Goal: Transaction & Acquisition: Purchase product/service

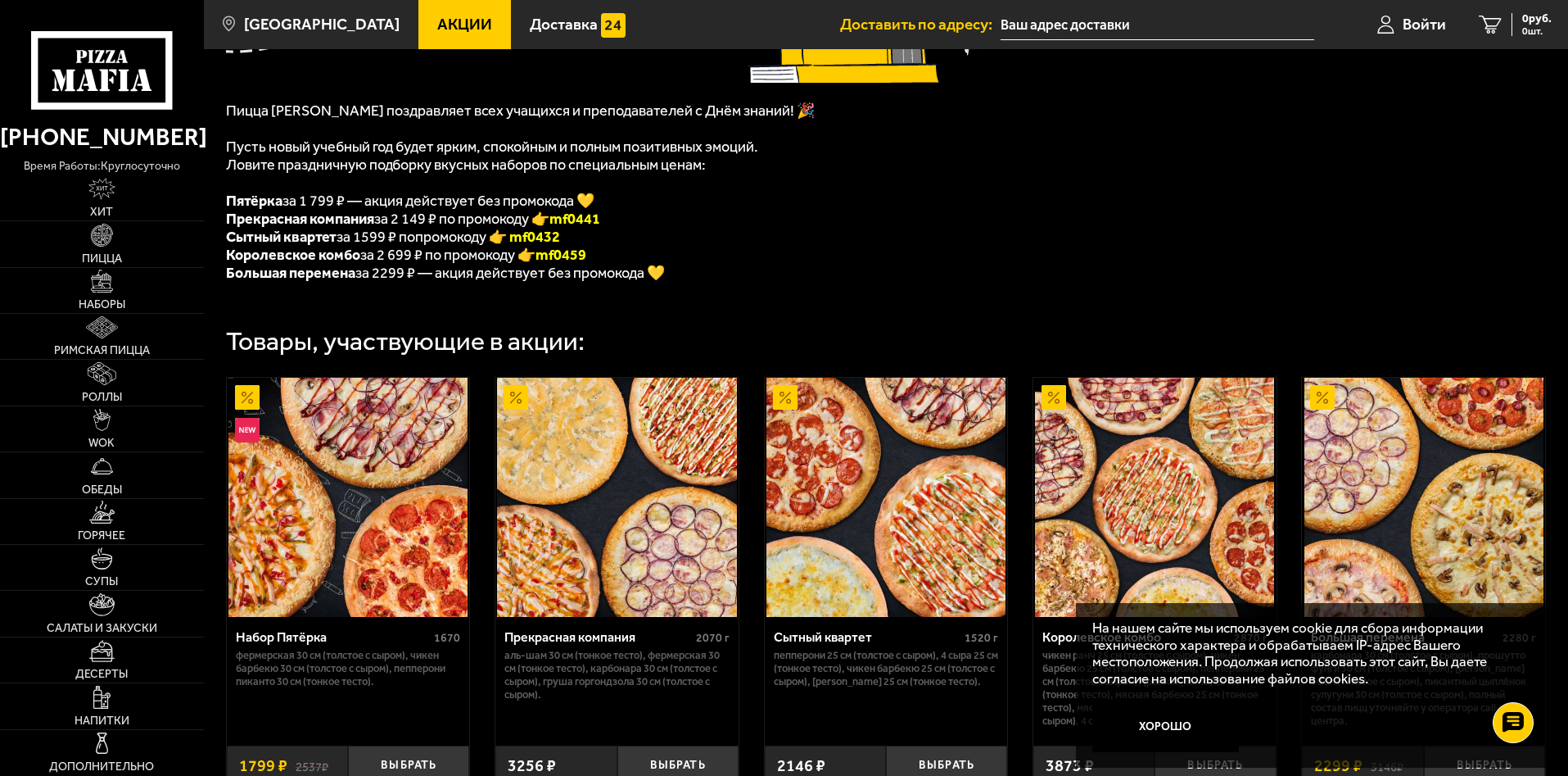
scroll to position [508, 0]
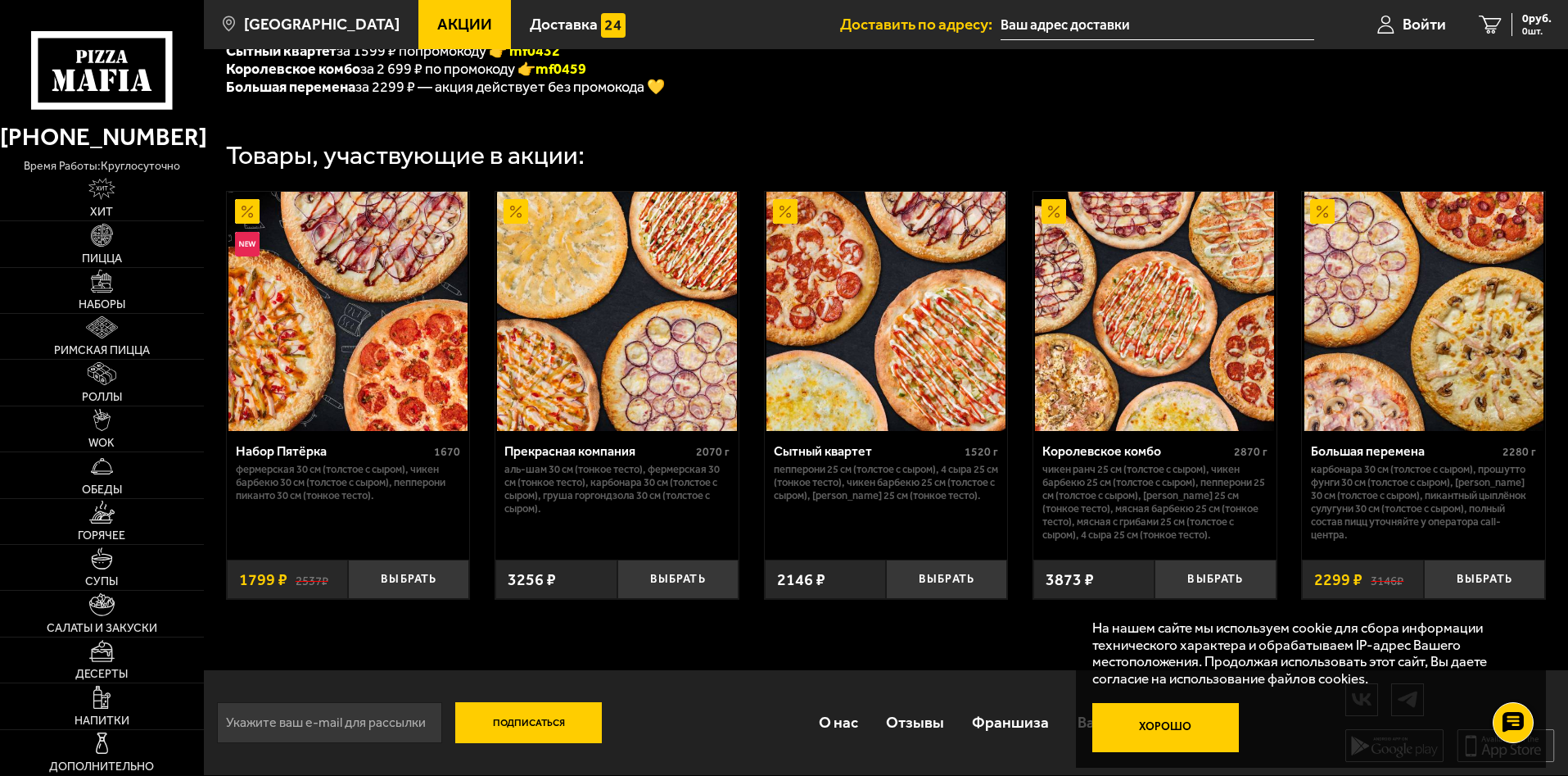
click at [1182, 722] on button "Хорошо" at bounding box center [1166, 727] width 147 height 49
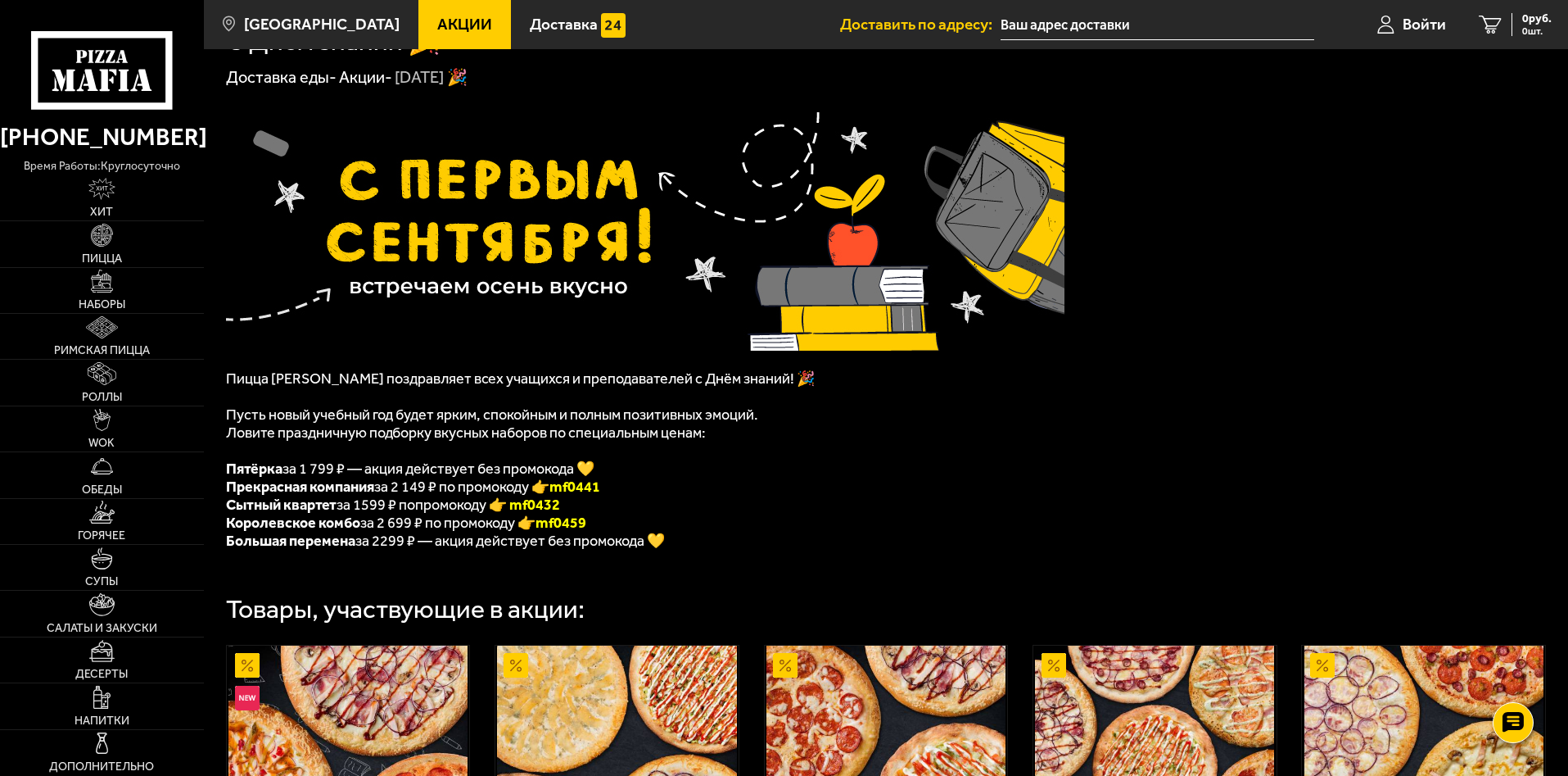
scroll to position [0, 0]
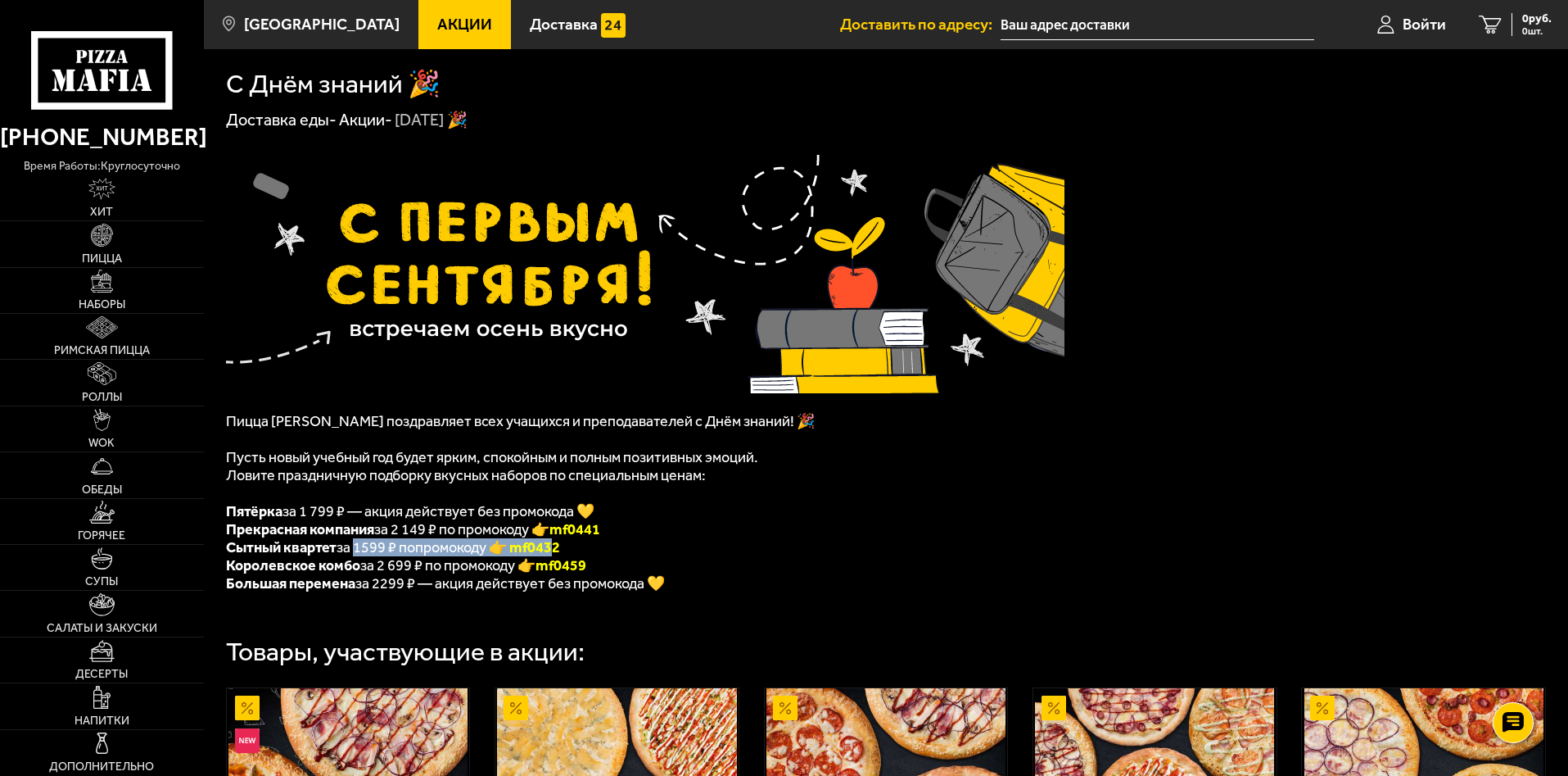
drag, startPoint x: 356, startPoint y: 553, endPoint x: 552, endPoint y: 560, distance: 196.1
click at [552, 556] on span "Сытный квартет за 1599 ₽ попромокоду 👉 mf0432" at bounding box center [393, 547] width 334 height 18
click at [295, 556] on b "Сытный квартет" at bounding box center [281, 547] width 111 height 18
drag, startPoint x: 100, startPoint y: 292, endPoint x: 123, endPoint y: 326, distance: 41.0
click at [100, 292] on img at bounding box center [102, 281] width 23 height 23
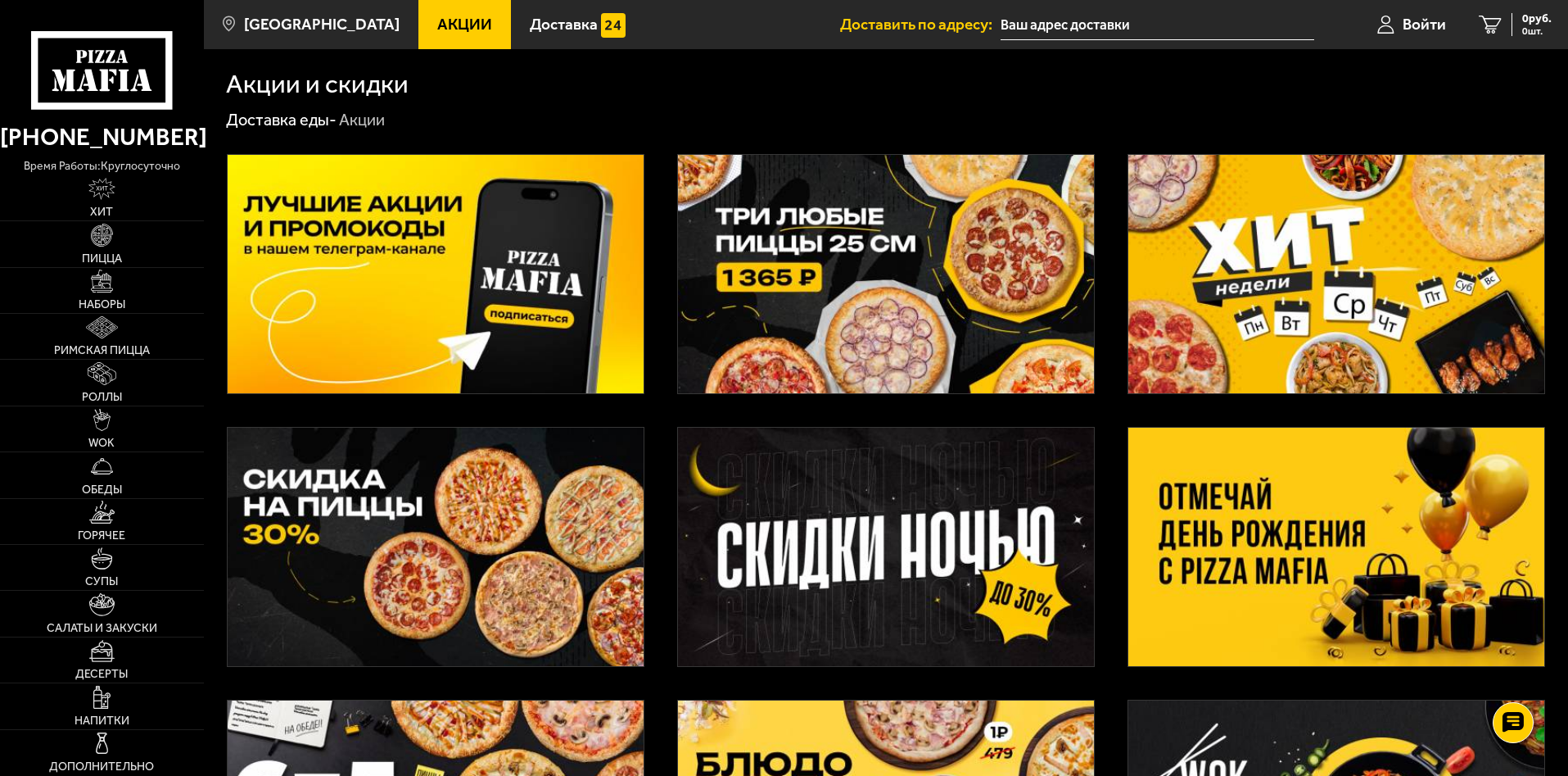
scroll to position [272, 0]
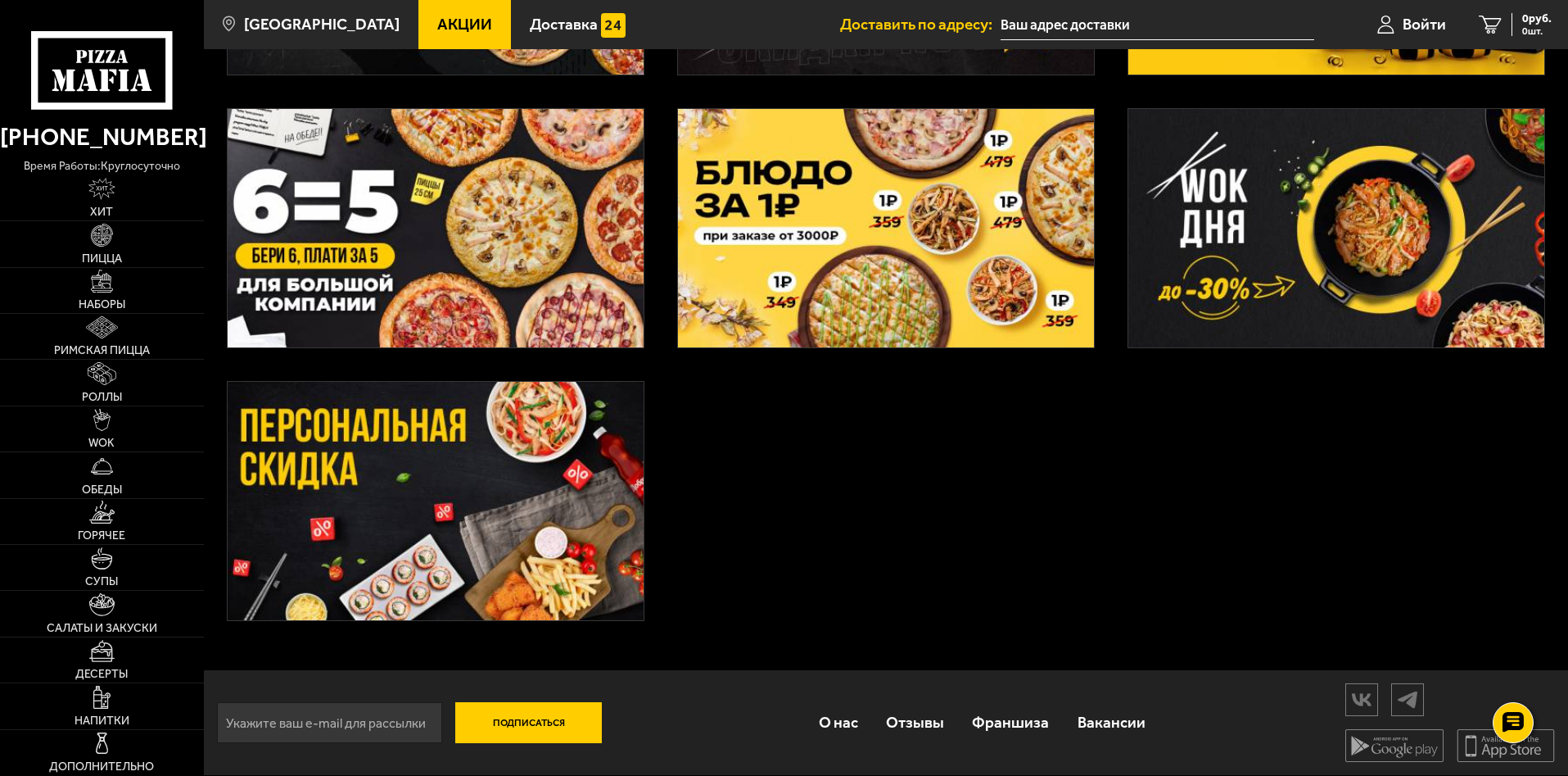
click at [421, 470] on img at bounding box center [435, 500] width 416 height 238
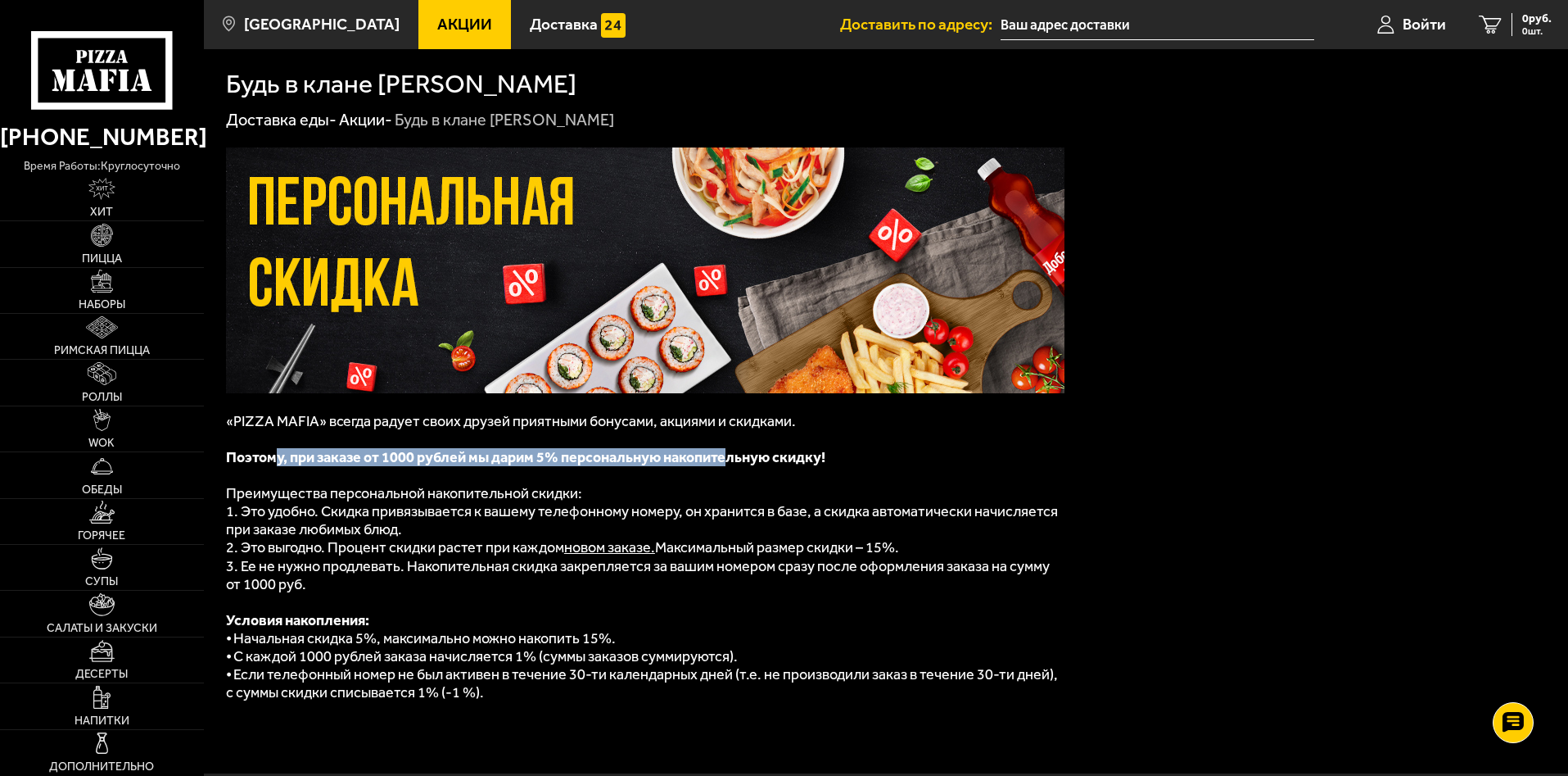
drag, startPoint x: 278, startPoint y: 460, endPoint x: 728, endPoint y: 454, distance: 450.0
click at [728, 454] on b "Поэтому, при заказе от 1000 рублей мы дарим 5% персональную накопительную скидк…" at bounding box center [525, 457] width 599 height 18
click at [98, 185] on img at bounding box center [101, 189] width 27 height 23
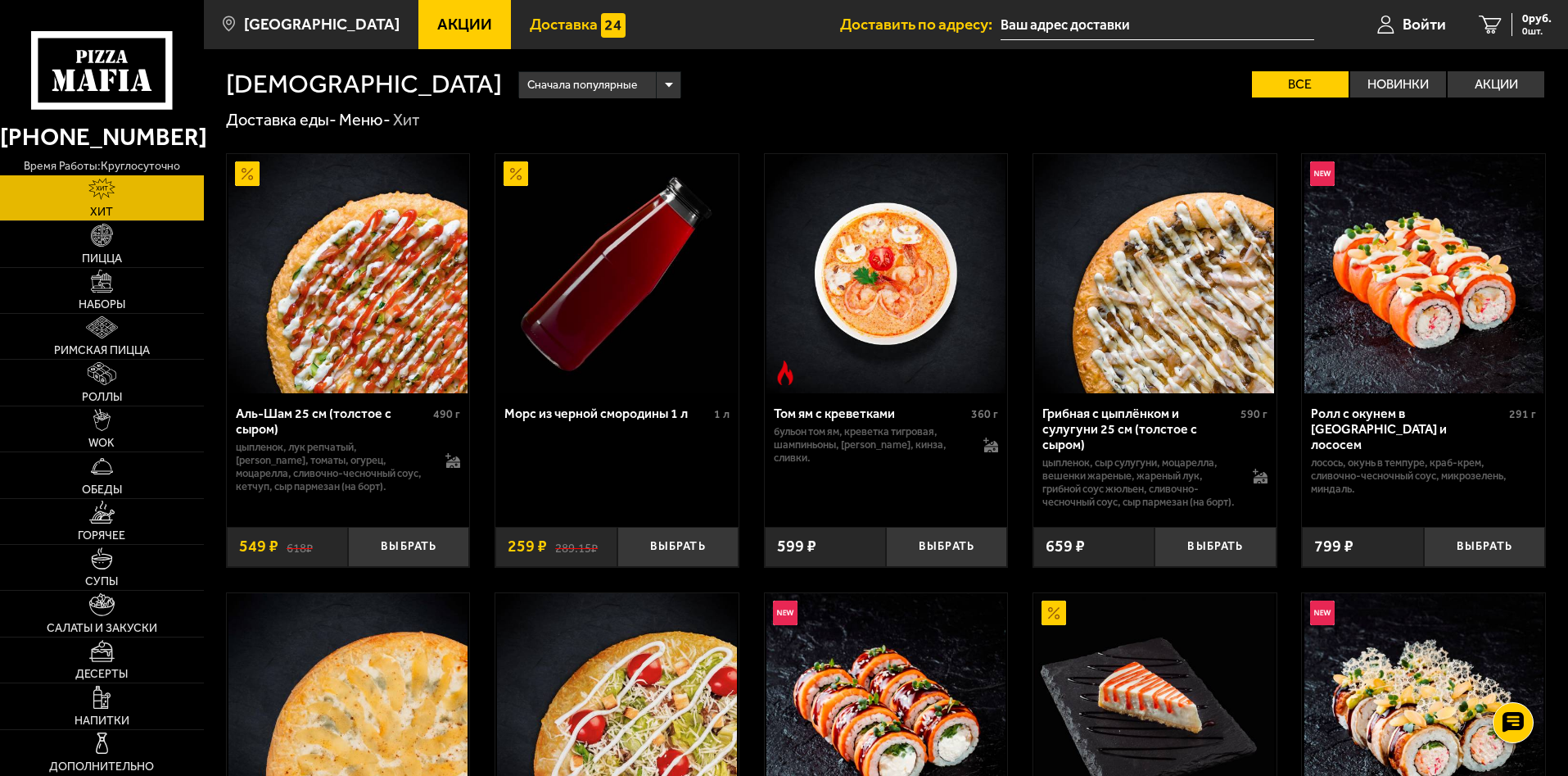
click at [551, 28] on span "Доставка" at bounding box center [564, 24] width 68 height 16
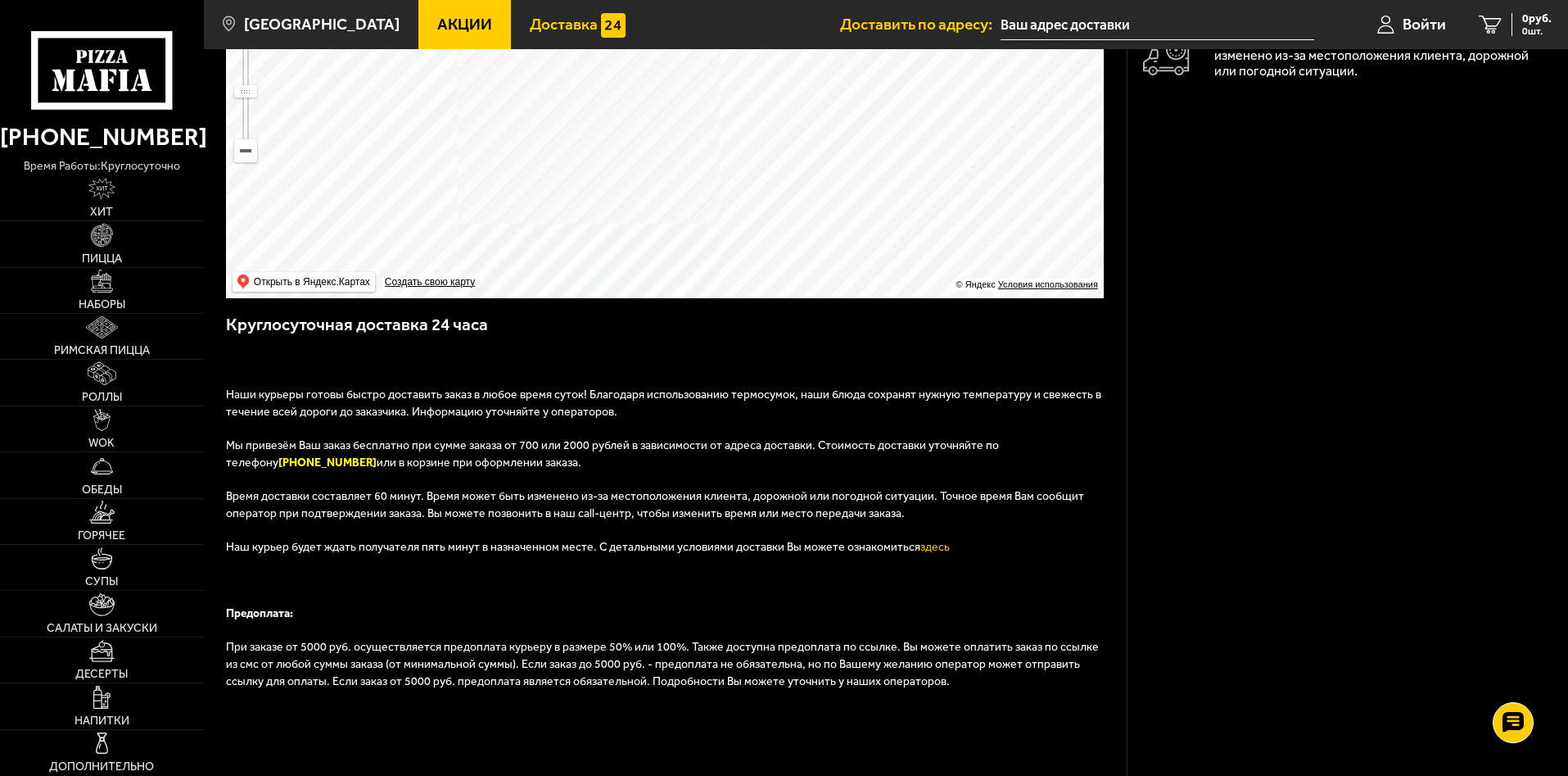
scroll to position [272, 0]
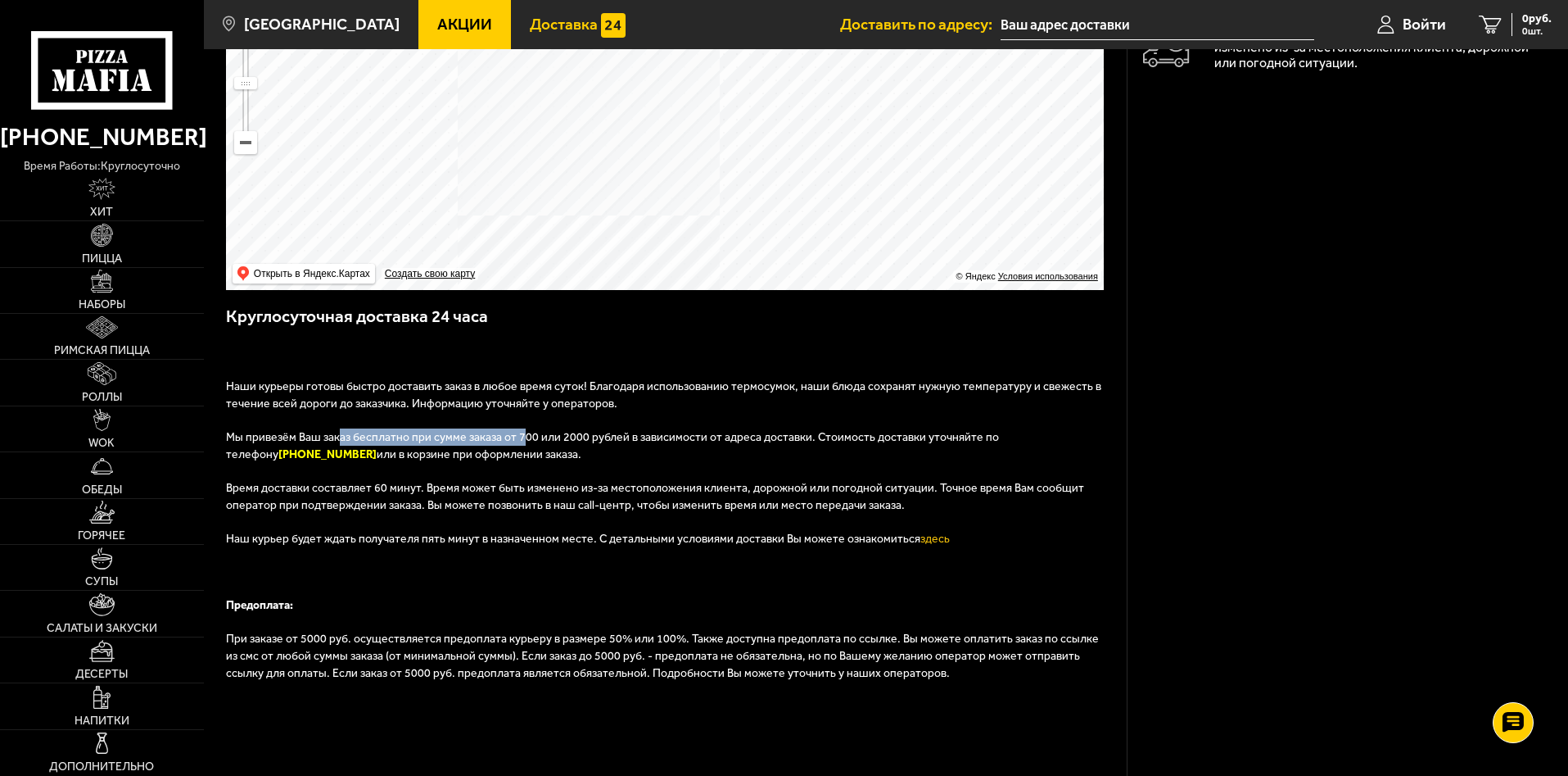
drag, startPoint x: 339, startPoint y: 437, endPoint x: 521, endPoint y: 441, distance: 182.0
click at [521, 441] on span "Мы привезём Ваш заказ бесплатно при сумме заказа от 700 или 2000 рублей в завис…" at bounding box center [613, 446] width 773 height 31
drag, startPoint x: 662, startPoint y: 220, endPoint x: 662, endPoint y: 233, distance: 13.0
click at [662, 233] on ymaps at bounding box center [665, 93] width 878 height 393
click at [652, 155] on ymaps at bounding box center [665, 93] width 878 height 393
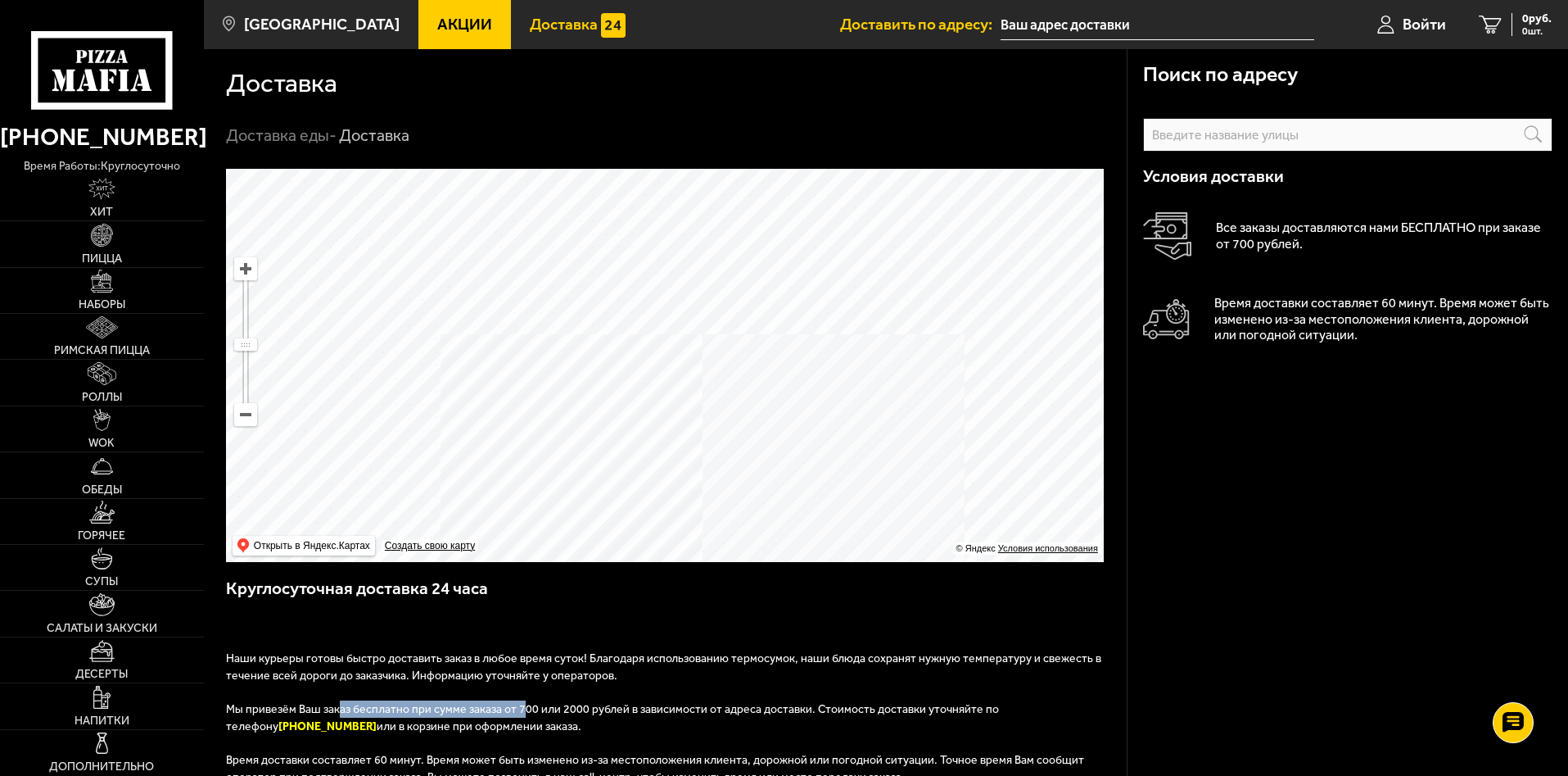
scroll to position [0, 0]
click at [92, 300] on span "Наборы" at bounding box center [101, 305] width 46 height 11
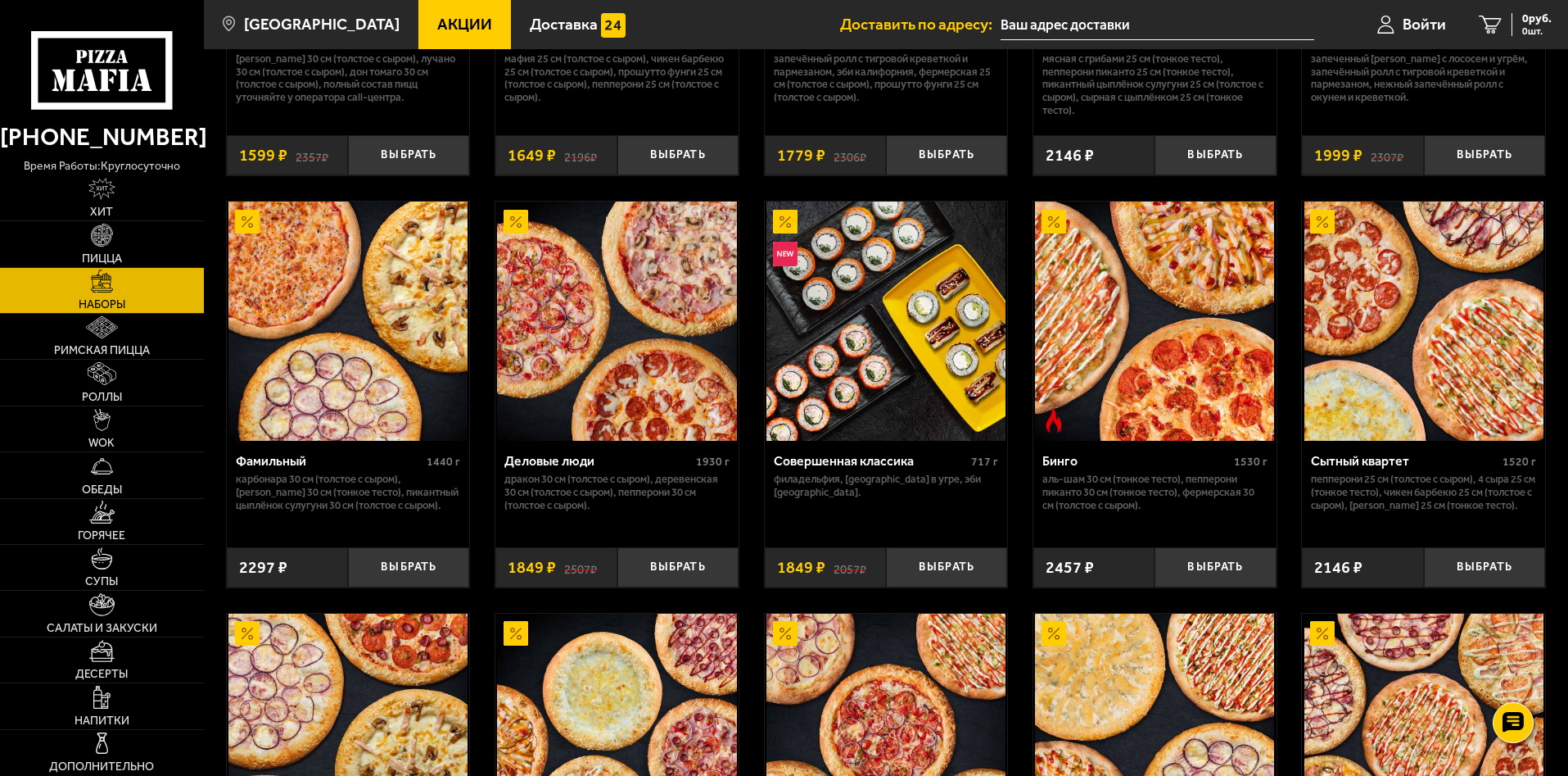
scroll to position [1638, 0]
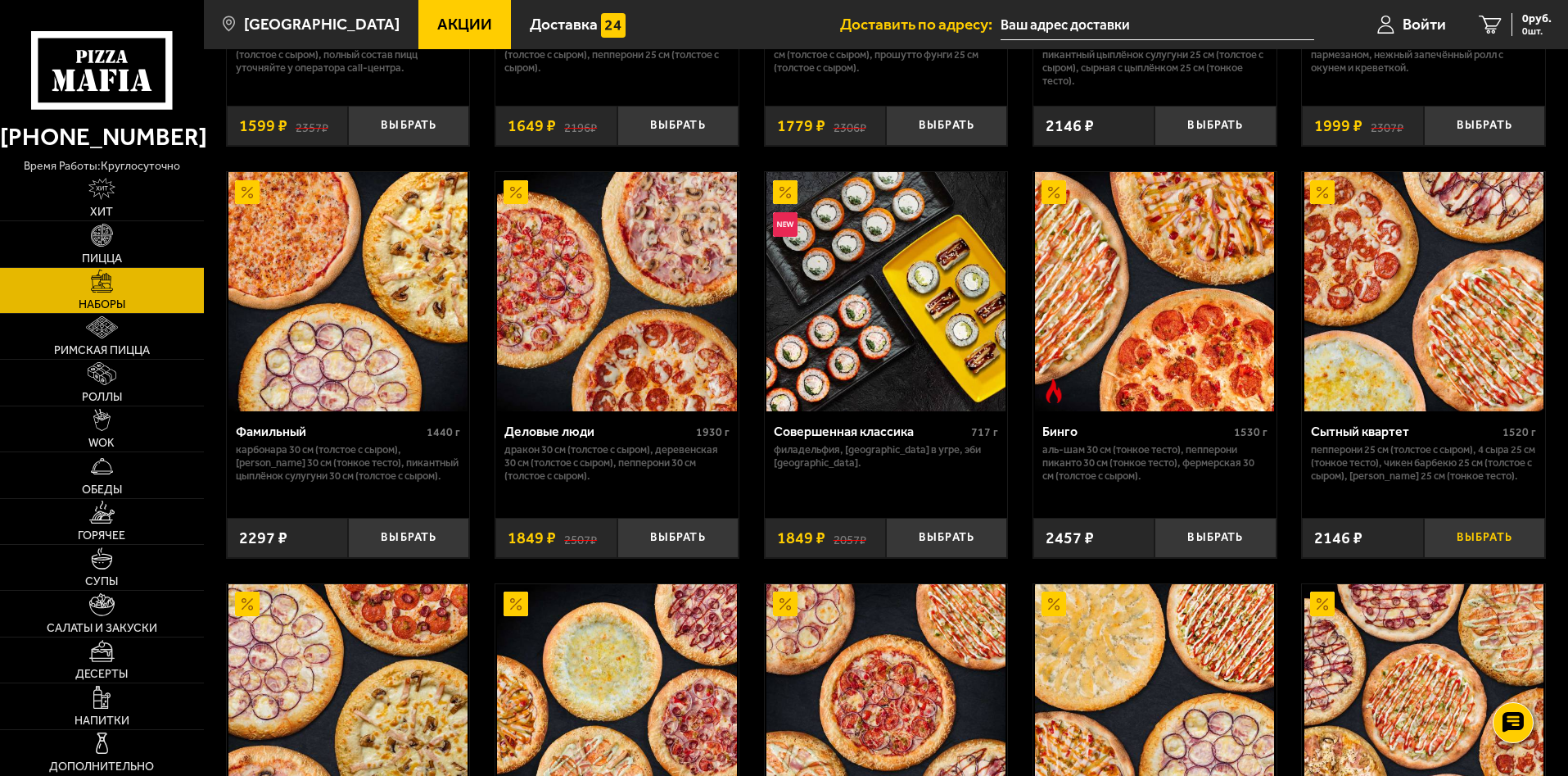
click at [1473, 538] on button "Выбрать" at bounding box center [1484, 538] width 121 height 40
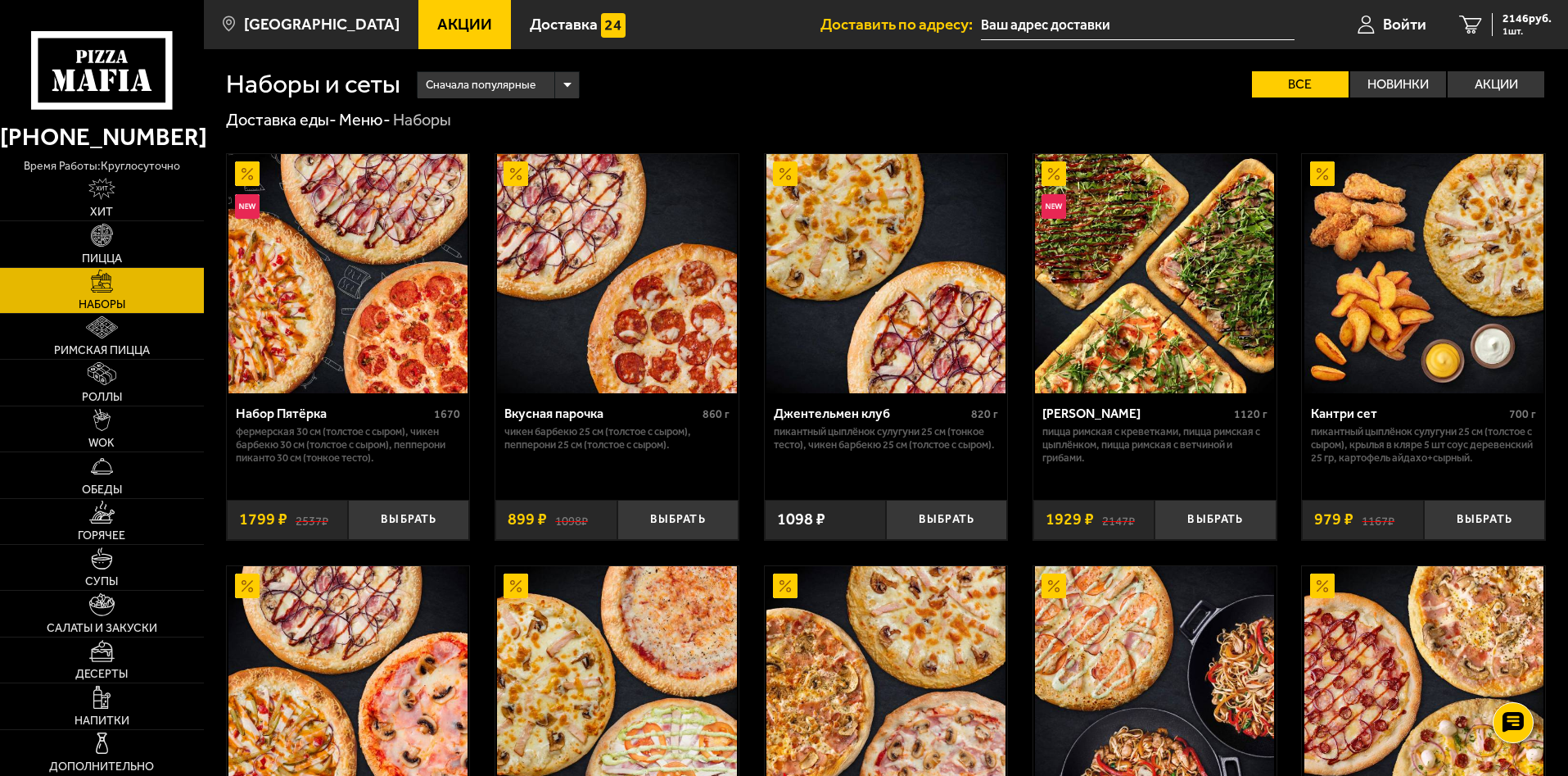
scroll to position [272, 0]
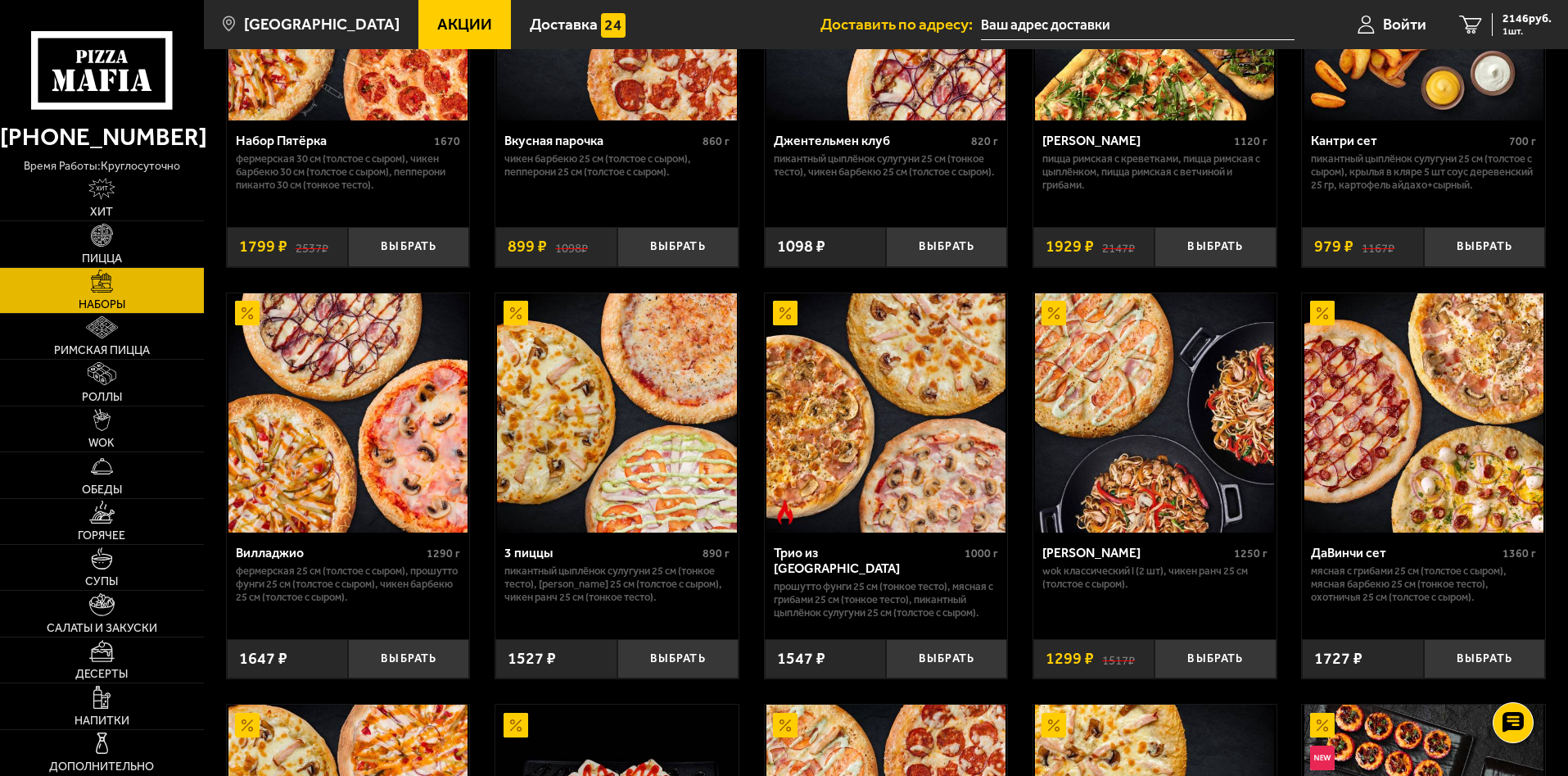
click at [1108, 554] on div "[PERSON_NAME]" at bounding box center [1136, 553] width 188 height 16
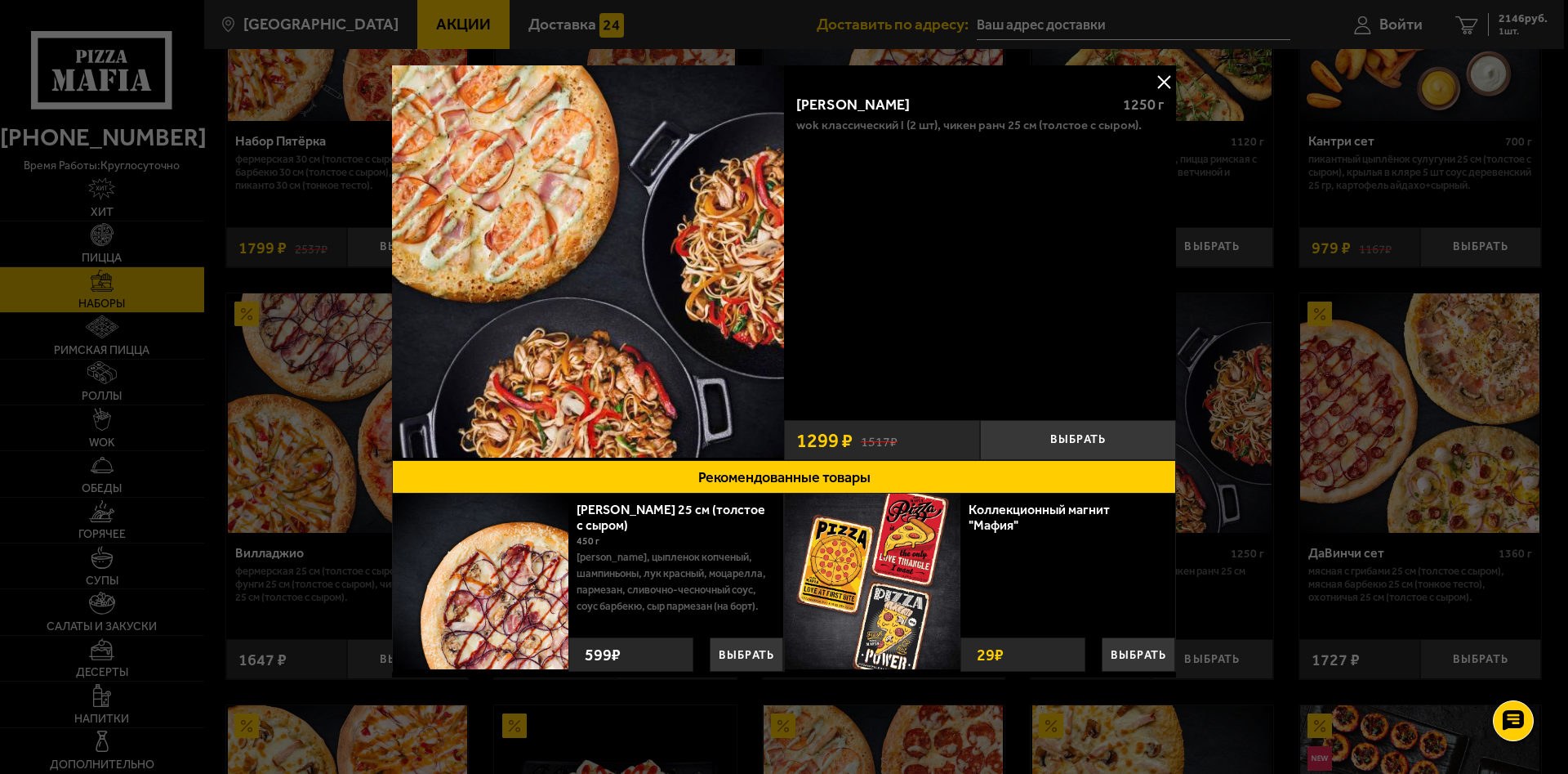
click at [708, 182] on img at bounding box center [587, 261] width 392 height 392
click at [1162, 81] on button at bounding box center [1163, 82] width 24 height 24
